Goal: Information Seeking & Learning: Learn about a topic

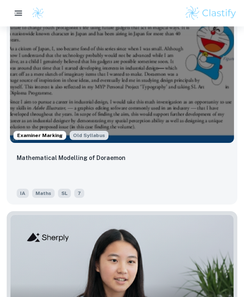
scroll to position [1573, 0]
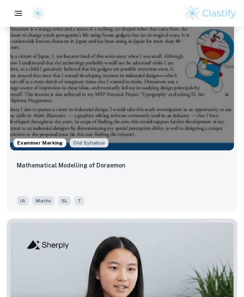
click at [103, 164] on p "Mathematical Modelling of Doraemon" at bounding box center [71, 165] width 109 height 9
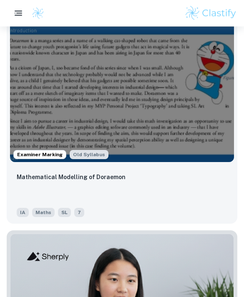
scroll to position [1396, 0]
click at [108, 179] on p "Mathematical Modelling of Doraemon" at bounding box center [71, 176] width 109 height 9
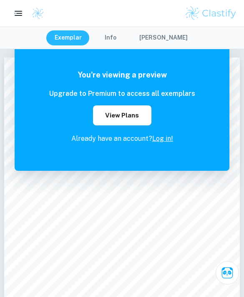
click at [170, 140] on link "Log in!" at bounding box center [162, 138] width 21 height 8
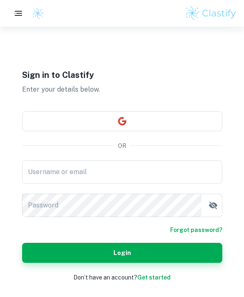
click at [168, 184] on input "Username or email" at bounding box center [122, 171] width 200 height 23
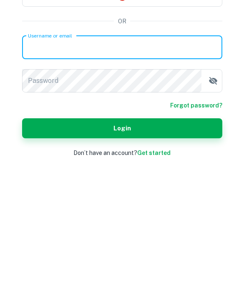
click at [133, 111] on button "button" at bounding box center [122, 121] width 200 height 20
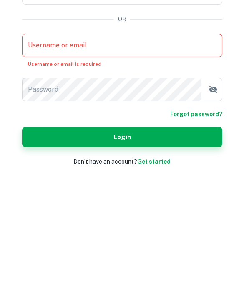
scroll to position [53, 0]
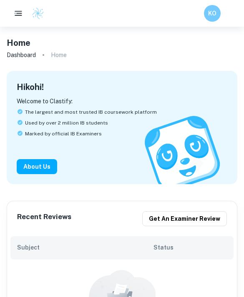
click at [15, 12] on rect "button" at bounding box center [18, 11] width 7 height 1
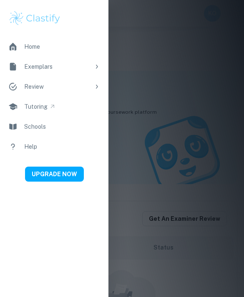
click at [31, 67] on div "Exemplars" at bounding box center [57, 66] width 66 height 9
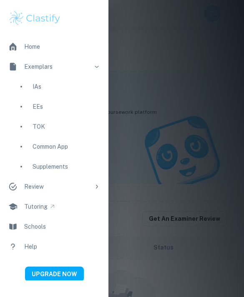
click at [37, 88] on div "IAs" at bounding box center [65, 86] width 67 height 9
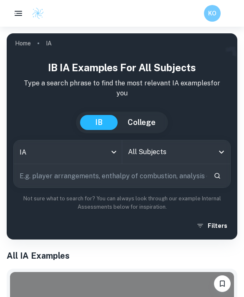
click at [222, 153] on icon "Open" at bounding box center [221, 152] width 10 height 10
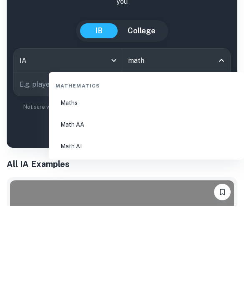
click at [180, 184] on li "Maths" at bounding box center [146, 194] width 188 height 20
type input "Maths"
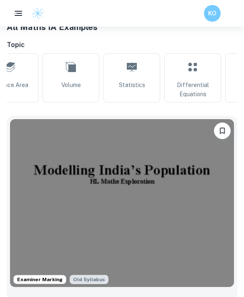
scroll to position [0, 330]
click at [135, 83] on span "Statistics" at bounding box center [131, 84] width 26 height 9
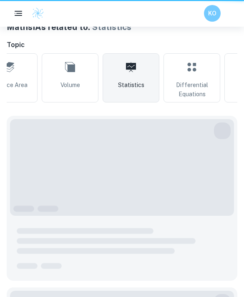
type input "Statistics"
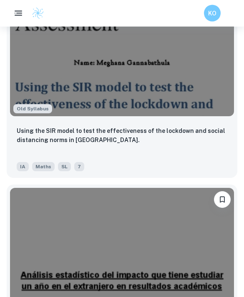
scroll to position [2776, 0]
click at [205, 137] on p "Using the SIR model to test the effectiveness of the lockdown and social distan…" at bounding box center [122, 135] width 210 height 18
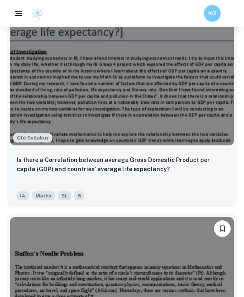
scroll to position [4800, 0]
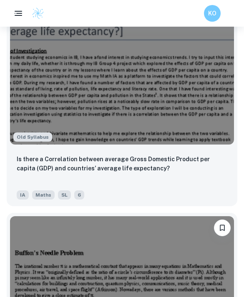
click at [49, 170] on p "Is there a Correlation between average Gross Domestic Product per capita (GDP) …" at bounding box center [122, 163] width 210 height 18
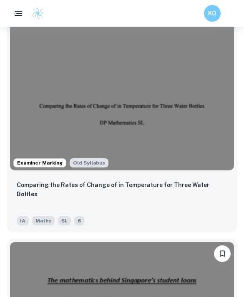
scroll to position [5556, 0]
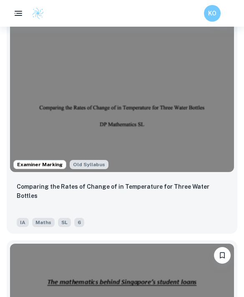
click at [203, 189] on div "Comparing the Rates of Change of in Temperature for Three Water Bottles" at bounding box center [122, 196] width 210 height 28
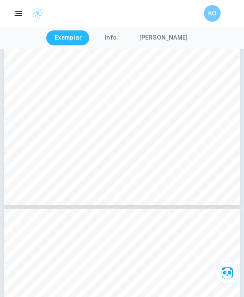
scroll to position [2118, 0]
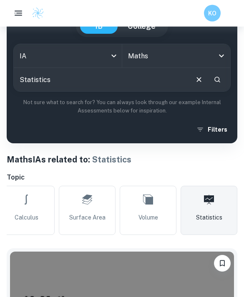
scroll to position [96, 0]
click at [222, 134] on button "Filters" at bounding box center [212, 129] width 36 height 15
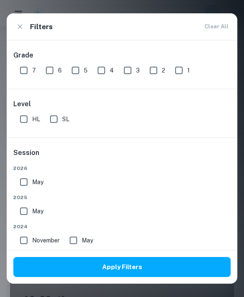
click at [20, 71] on input "7" at bounding box center [23, 70] width 17 height 17
checkbox input "true"
click at [61, 124] on input "SL" at bounding box center [53, 119] width 17 height 17
checkbox input "true"
click at [197, 277] on button "Apply Filters" at bounding box center [121, 267] width 217 height 20
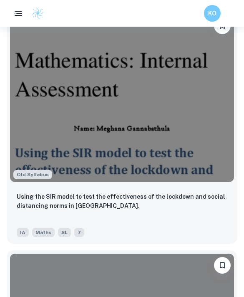
scroll to position [1063, 0]
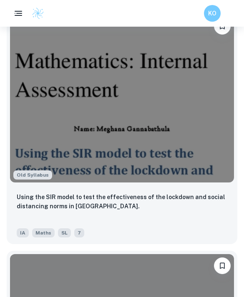
click at [207, 198] on p "Using the SIR model to test the effectiveness of the lockdown and social distan…" at bounding box center [122, 201] width 210 height 18
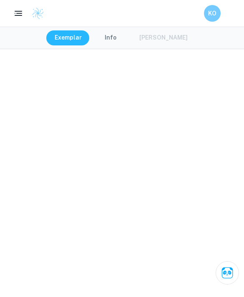
scroll to position [77, 0]
